Goal: Information Seeking & Learning: Learn about a topic

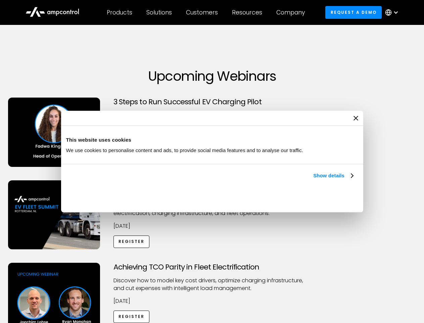
click at [313, 179] on link "Show details" at bounding box center [333, 175] width 40 height 8
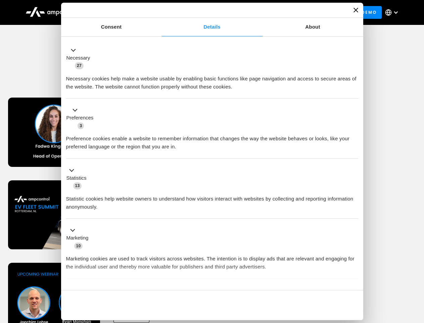
click at [354, 295] on button "Okay" at bounding box center [310, 304] width 96 height 19
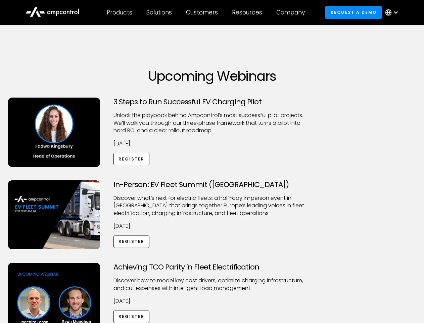
click at [417, 271] on div "Achieving TCO Parity in Fleet Electrification Discover how to model key cost dr…" at bounding box center [212, 314] width 422 height 105
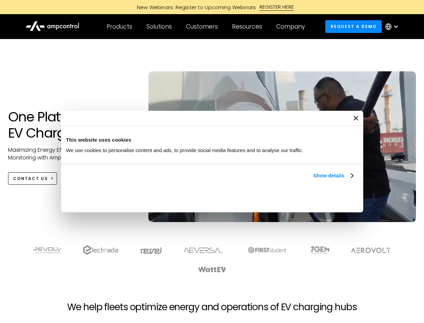
click at [313, 179] on link "Show details" at bounding box center [333, 175] width 40 height 8
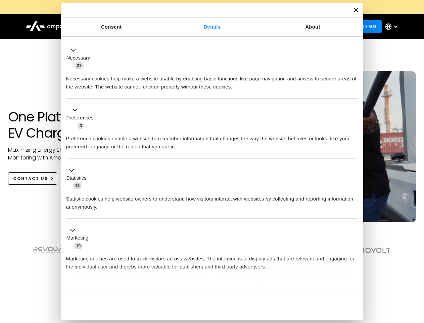
click at [354, 91] on div "Necessary cookies help make a website usable by enabling basic functions like p…" at bounding box center [212, 80] width 292 height 21
